Goal: Communication & Community: Answer question/provide support

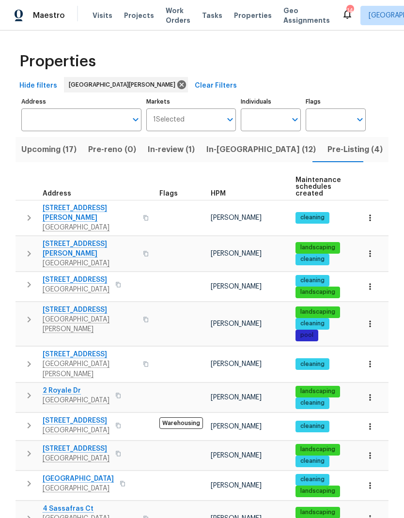
click at [328, 152] on span "Pre-Listing (4)" at bounding box center [355, 150] width 55 height 14
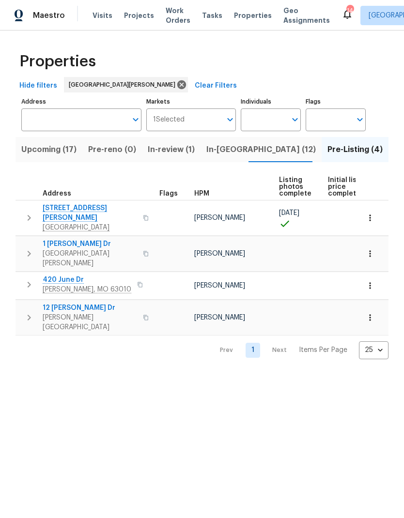
click at [56, 303] on span "12 Wallach Dr" at bounding box center [90, 308] width 94 height 10
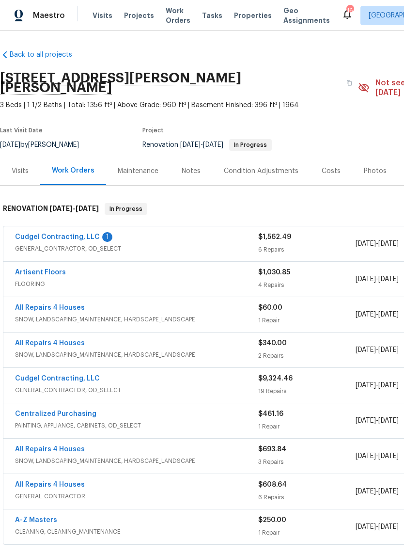
click at [34, 269] on link "Artisent Floors" at bounding box center [40, 272] width 51 height 7
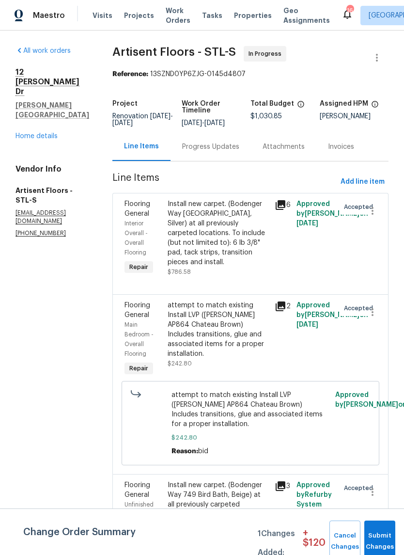
click at [233, 148] on div "Progress Updates" at bounding box center [210, 147] width 57 height 10
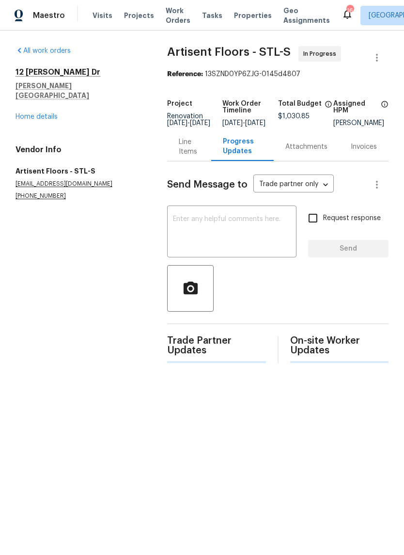
click at [231, 241] on textarea at bounding box center [232, 233] width 118 height 34
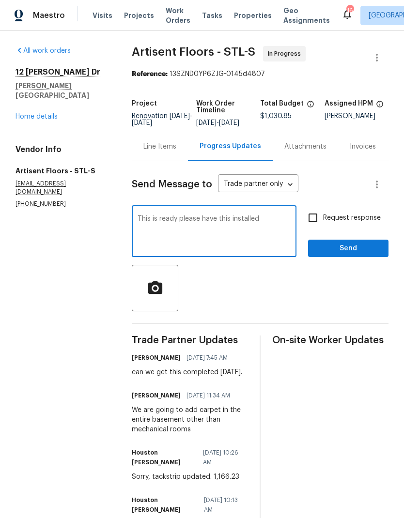
type textarea "This is ready please have this installed"
click at [337, 255] on span "Send" at bounding box center [348, 249] width 65 height 12
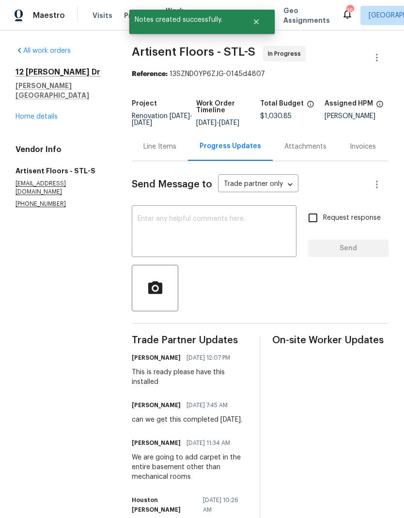
click at [30, 113] on link "Home details" at bounding box center [37, 116] width 42 height 7
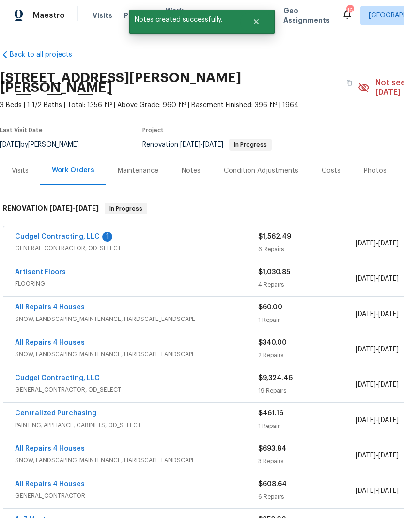
click at [40, 234] on link "Cudgel Contracting, LLC" at bounding box center [57, 237] width 85 height 7
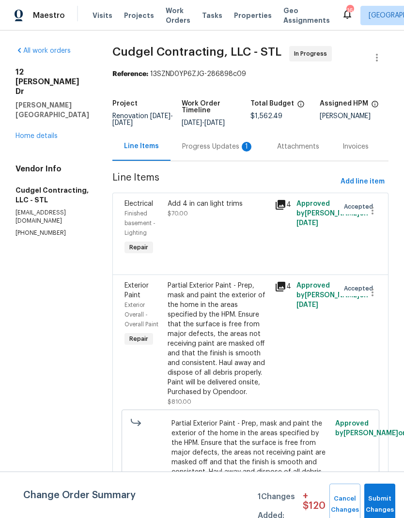
click at [222, 152] on div "Progress Updates 1" at bounding box center [218, 147] width 72 height 10
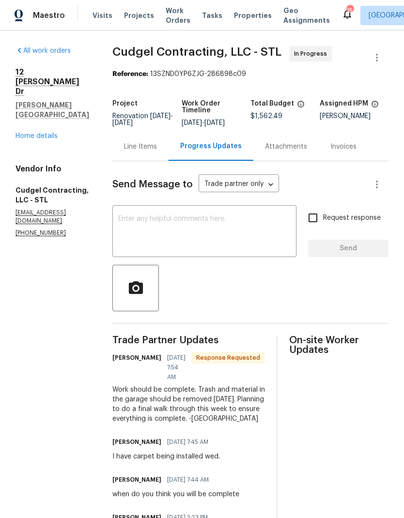
click at [245, 225] on textarea at bounding box center [204, 233] width 172 height 34
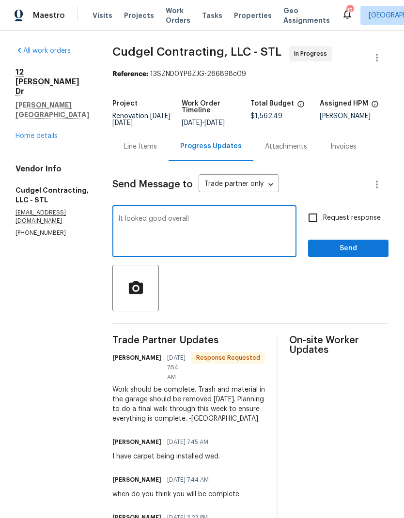
type textarea "It looked good overall"
click at [314, 226] on input "Request response" at bounding box center [313, 218] width 20 height 20
checkbox input "true"
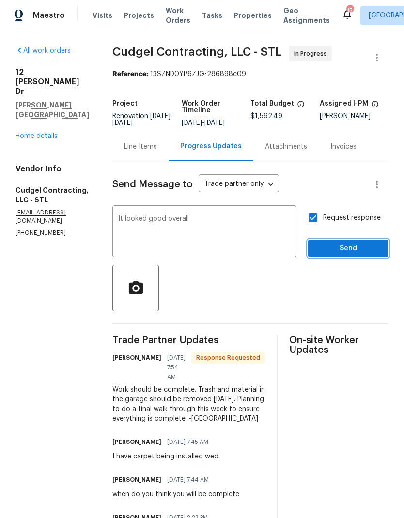
click at [337, 255] on span "Send" at bounding box center [348, 249] width 65 height 12
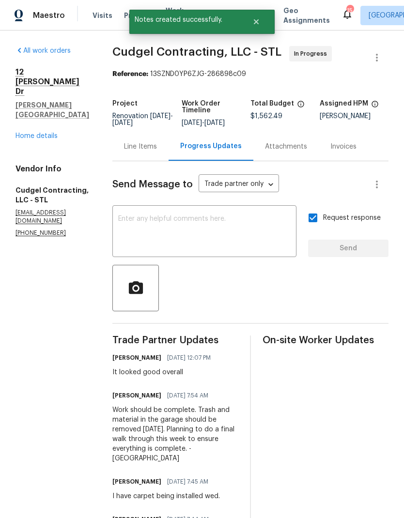
click at [35, 133] on link "Home details" at bounding box center [37, 136] width 42 height 7
